Goal: Task Accomplishment & Management: Complete application form

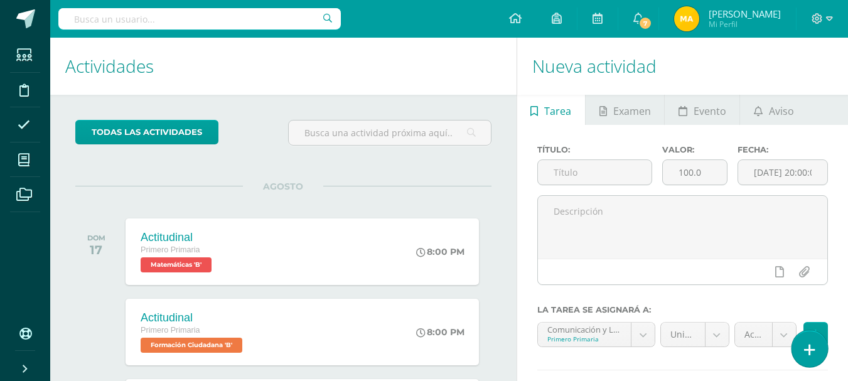
click at [803, 353] on link at bounding box center [809, 348] width 36 height 36
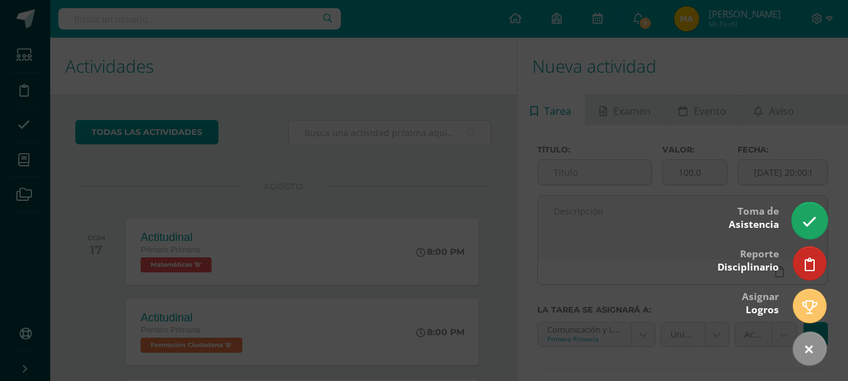
click at [807, 223] on icon at bounding box center [809, 222] width 14 height 14
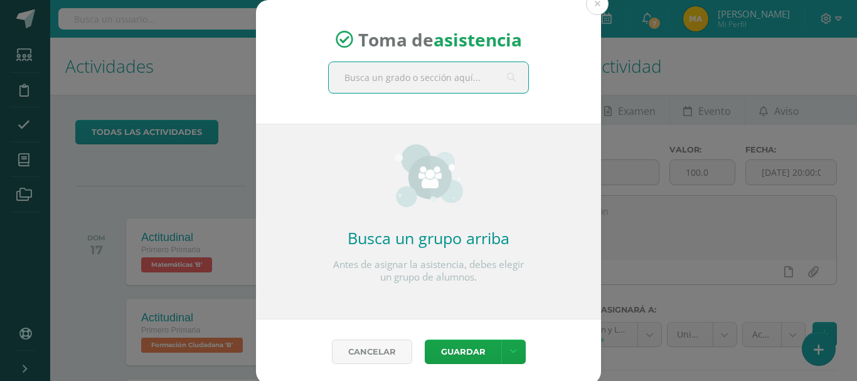
click at [385, 104] on div "Toma de asistencia" at bounding box center [428, 62] width 345 height 124
click at [404, 84] on input "text" at bounding box center [429, 77] width 200 height 31
type input "O"
type input "Primero B"
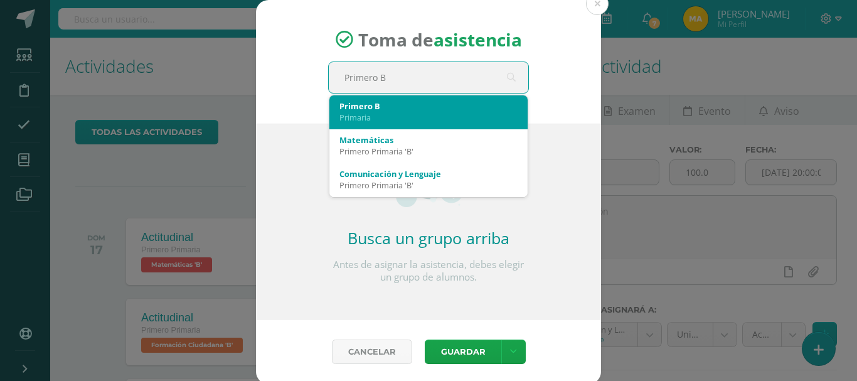
click at [456, 112] on div "Primaria" at bounding box center [429, 117] width 178 height 11
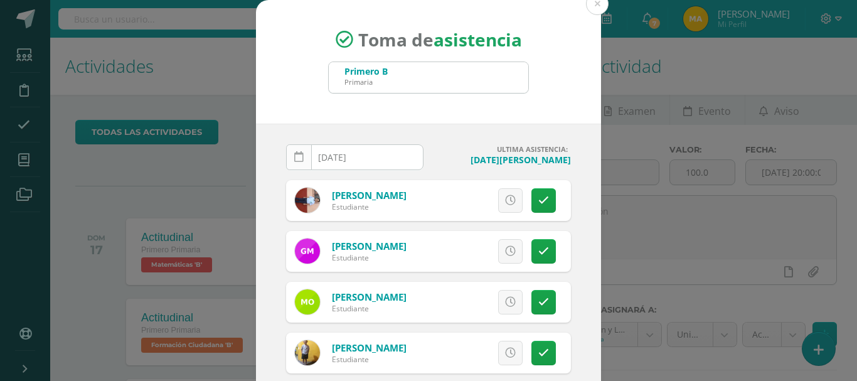
click at [294, 155] on icon at bounding box center [298, 157] width 9 height 11
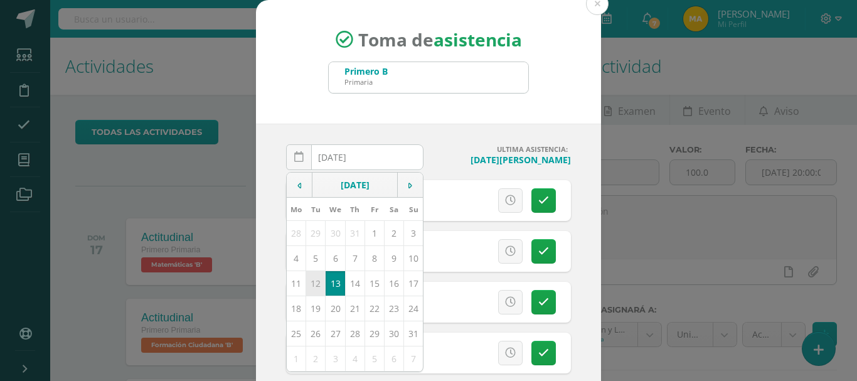
click at [314, 286] on td "12" at bounding box center [315, 283] width 19 height 25
type input "2025-08-12"
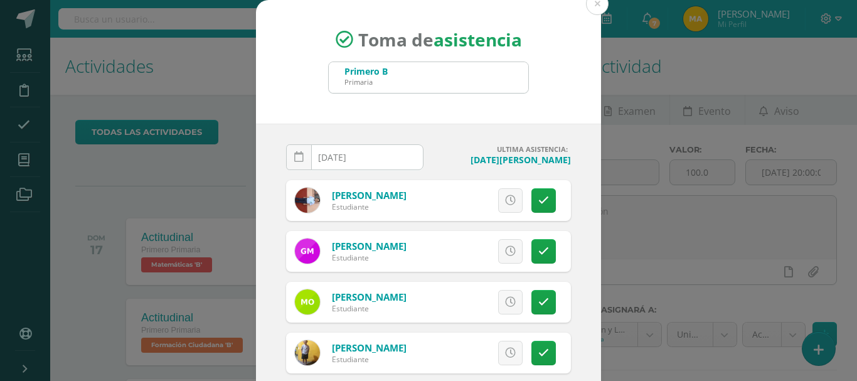
scroll to position [94, 0]
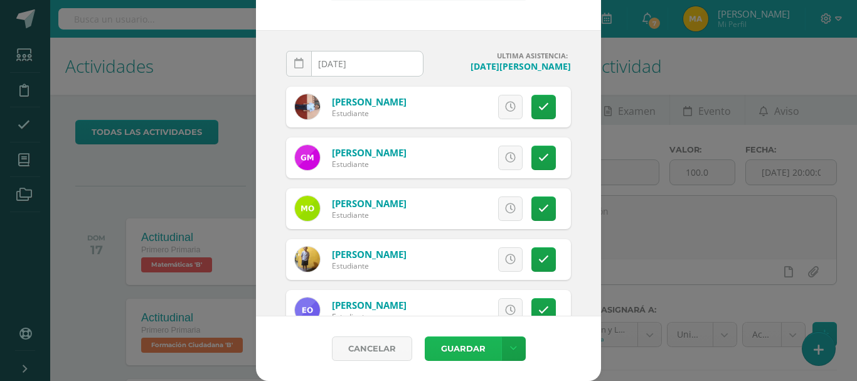
click at [457, 358] on button "Guardar" at bounding box center [463, 348] width 77 height 24
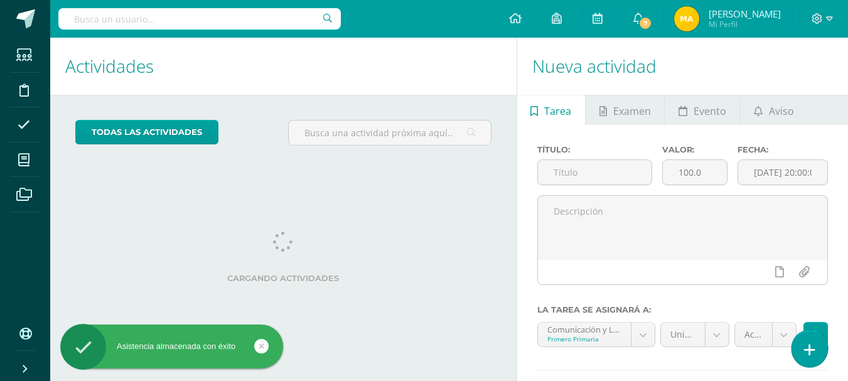
click at [814, 355] on icon at bounding box center [809, 350] width 11 height 14
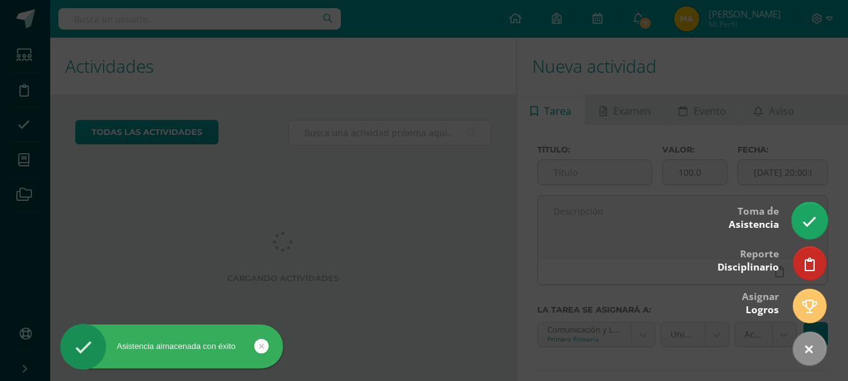
click at [810, 213] on link at bounding box center [809, 220] width 36 height 36
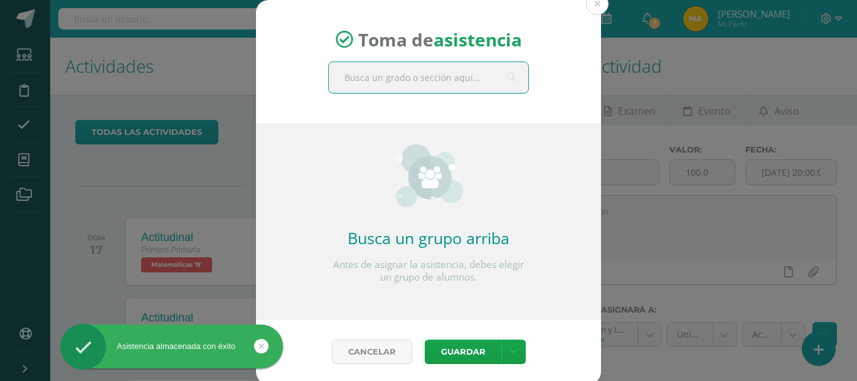
click at [437, 75] on input "text" at bounding box center [429, 77] width 200 height 31
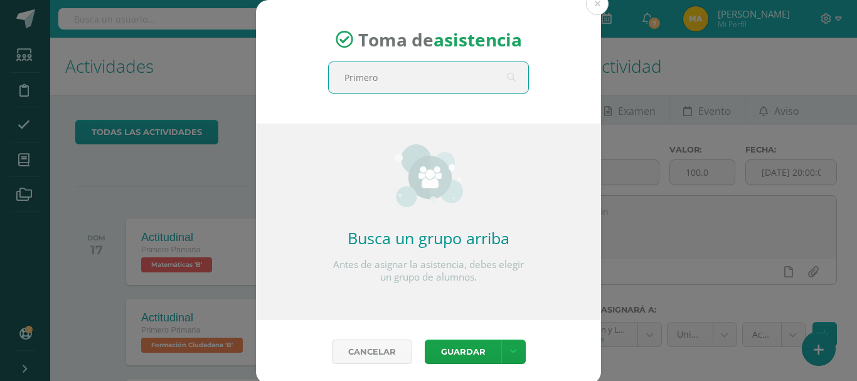
type input "Primero B"
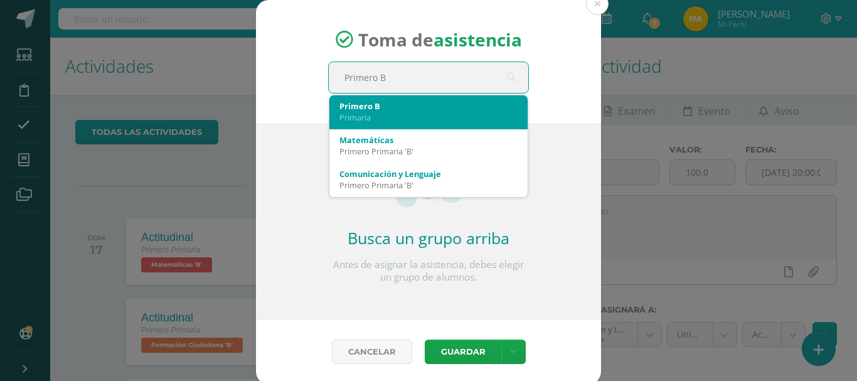
click at [464, 115] on div "Primaria" at bounding box center [429, 117] width 178 height 11
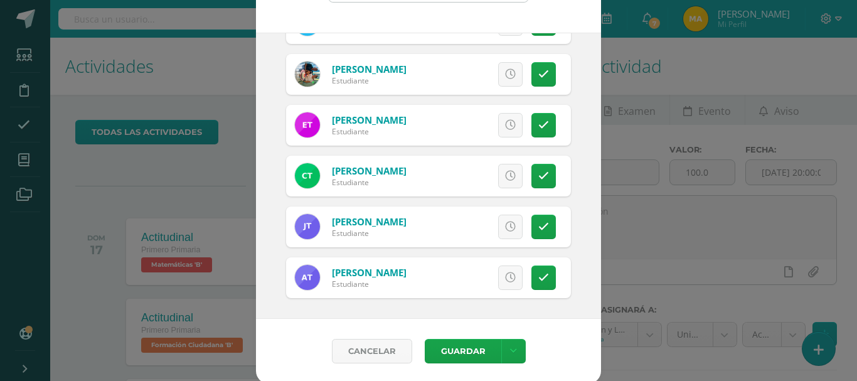
scroll to position [94, 0]
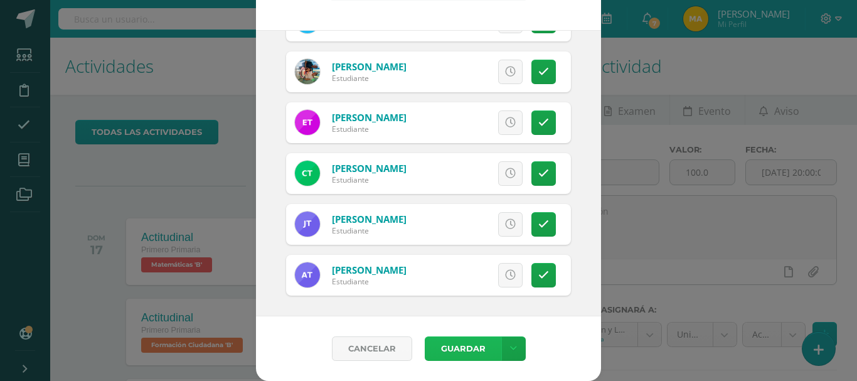
click at [452, 340] on button "Guardar" at bounding box center [463, 348] width 77 height 24
